Goal: Information Seeking & Learning: Learn about a topic

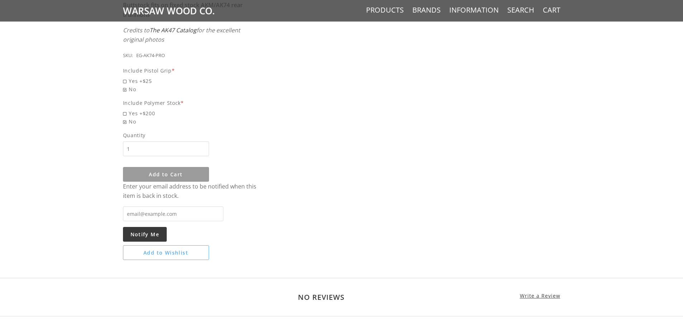
scroll to position [546, 0]
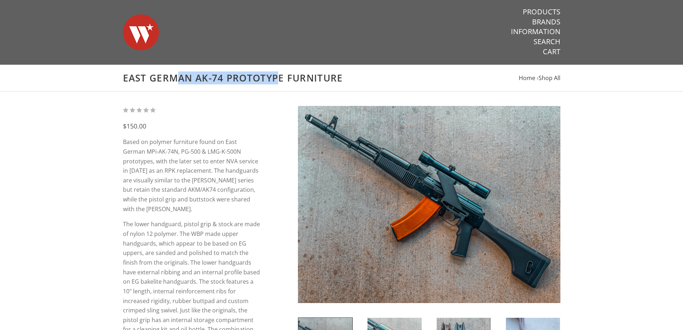
drag, startPoint x: 134, startPoint y: 82, endPoint x: 220, endPoint y: 85, distance: 86.1
click at [220, 85] on div "East German AK-74 Prototype Furniture Home › Shop All" at bounding box center [341, 78] width 683 height 27
copy h1 "East German AK-7"
drag, startPoint x: 213, startPoint y: 67, endPoint x: 219, endPoint y: 70, distance: 6.7
click at [213, 67] on div "East German AK-74 Prototype Furniture Home › Shop All" at bounding box center [341, 78] width 683 height 27
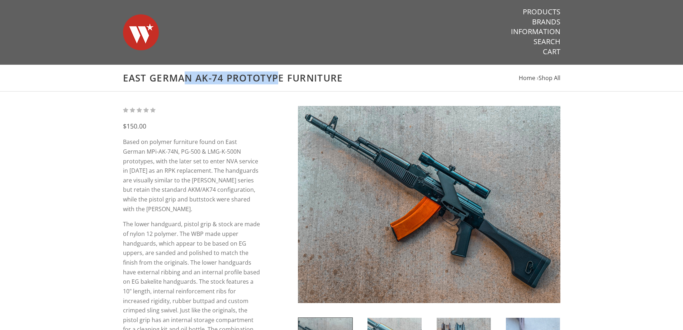
drag, startPoint x: 223, startPoint y: 75, endPoint x: 126, endPoint y: 77, distance: 96.5
click at [126, 77] on h1 "East German AK-74 Prototype Furniture" at bounding box center [342, 78] width 438 height 12
drag, startPoint x: 123, startPoint y: 79, endPoint x: 222, endPoint y: 84, distance: 99.9
click at [222, 84] on h1 "East German AK-74 Prototype Furniture" at bounding box center [342, 78] width 438 height 12
copy h1 "East German AK-74"
